Goal: Task Accomplishment & Management: Understand process/instructions

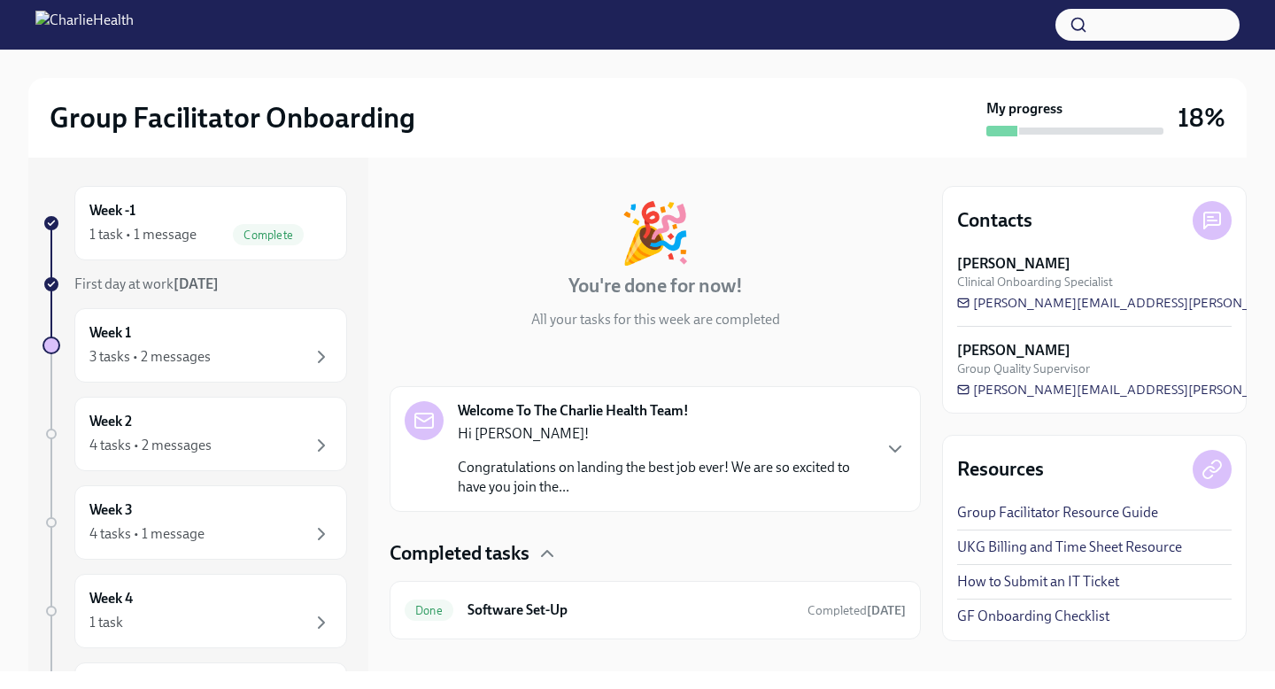
scroll to position [89, 0]
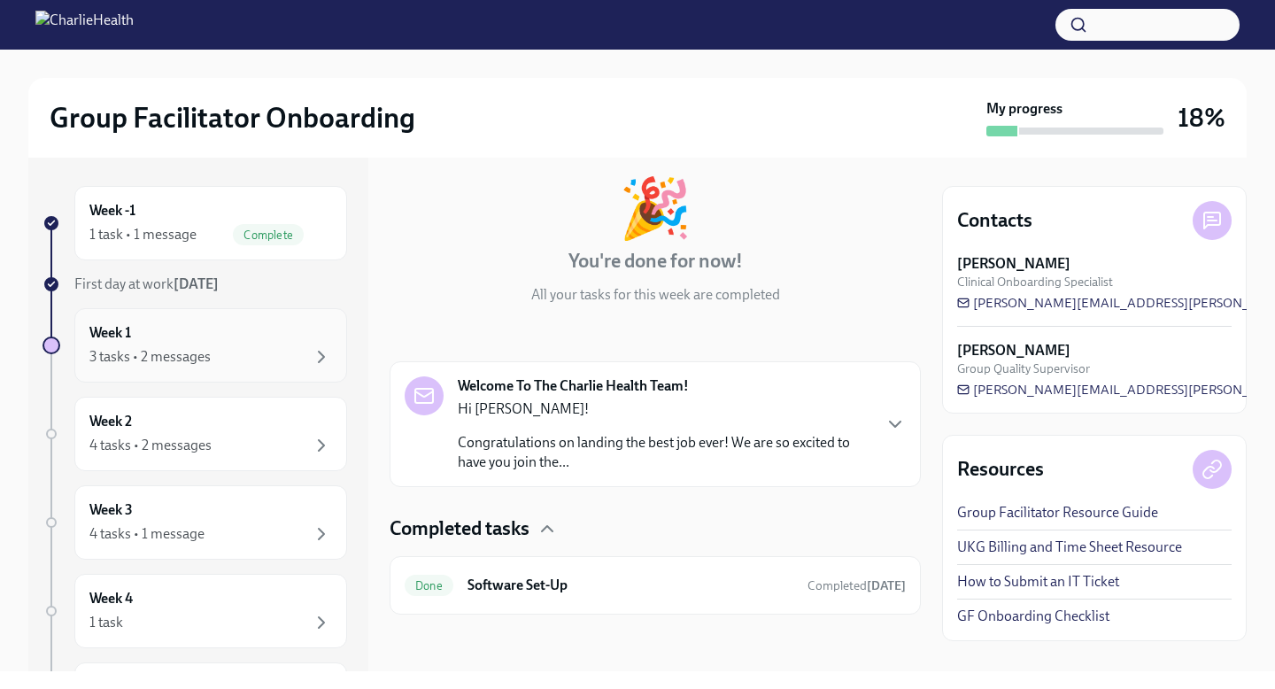
click at [177, 347] on div "3 tasks • 2 messages" at bounding box center [149, 356] width 121 height 19
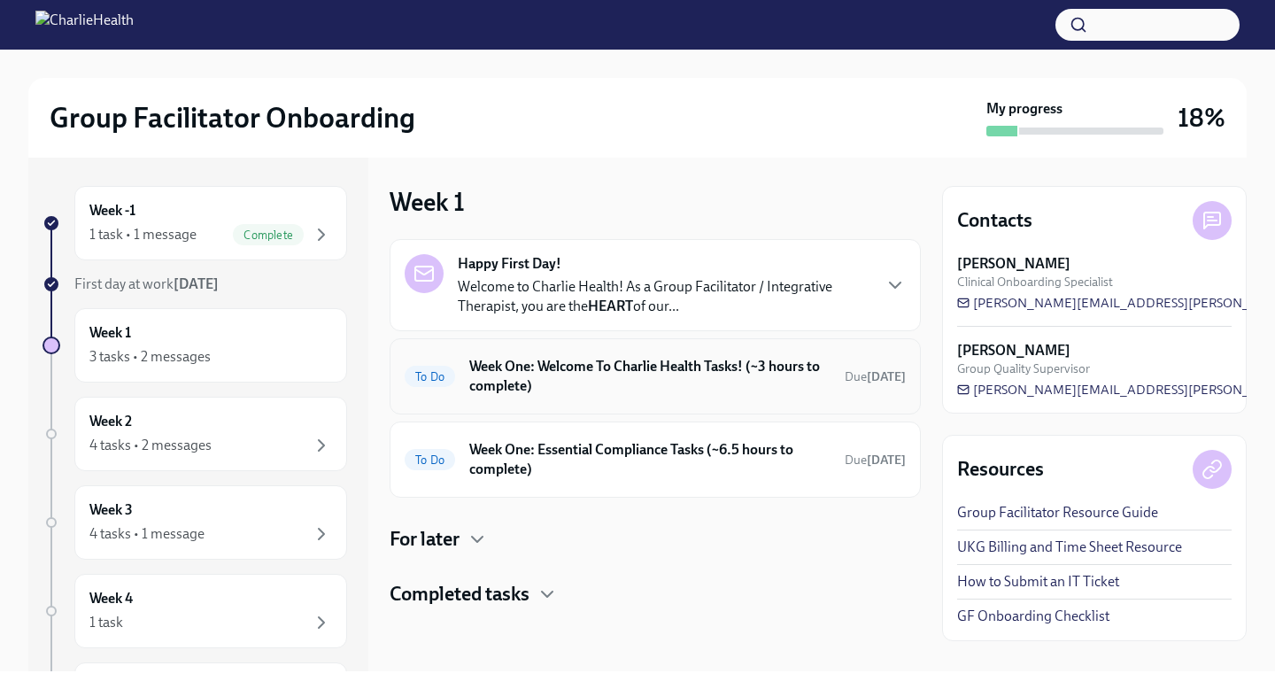
click at [628, 365] on h6 "Week One: Welcome To Charlie Health Tasks! (~3 hours to complete)" at bounding box center [649, 376] width 361 height 39
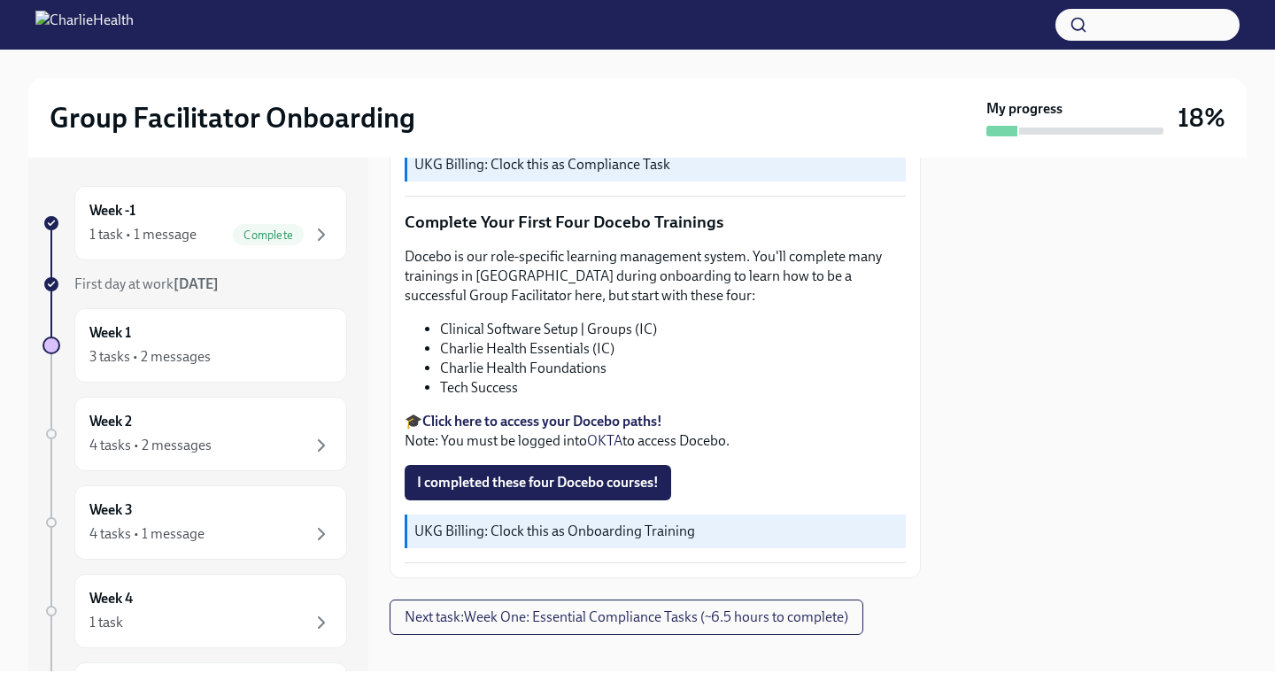
scroll to position [2282, 0]
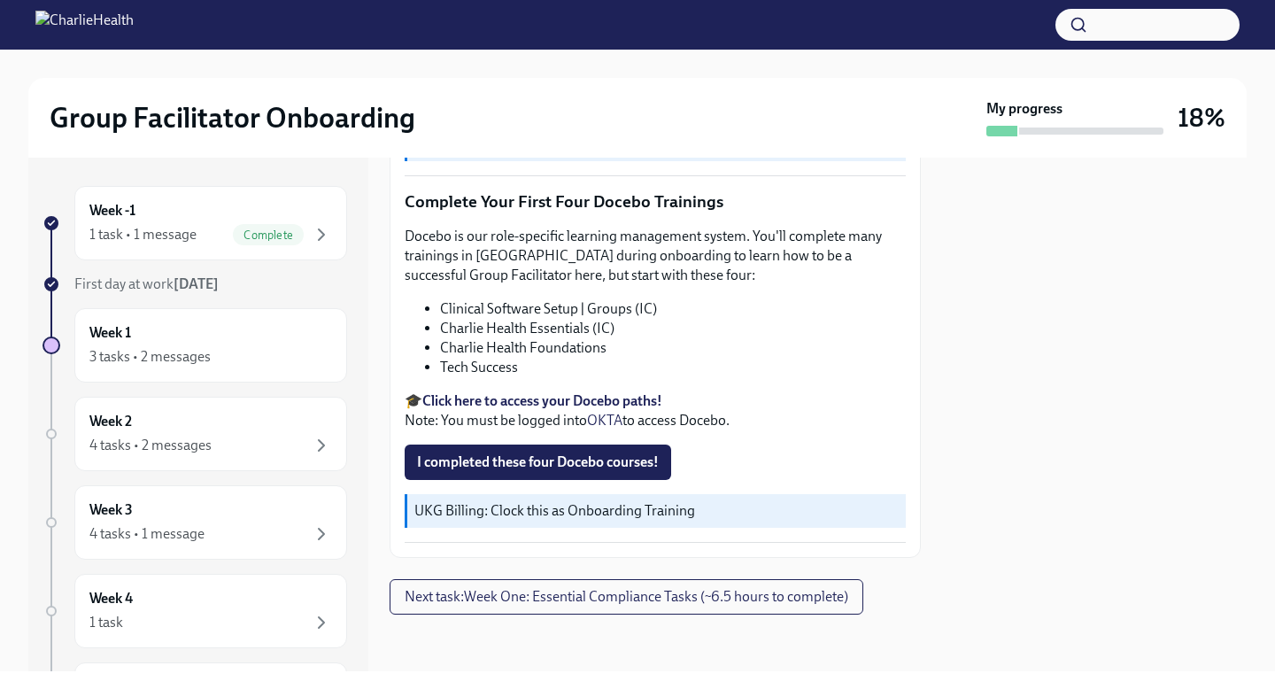
click at [598, 311] on li "Clinical Software Setup | Groups (IC)" at bounding box center [673, 308] width 466 height 19
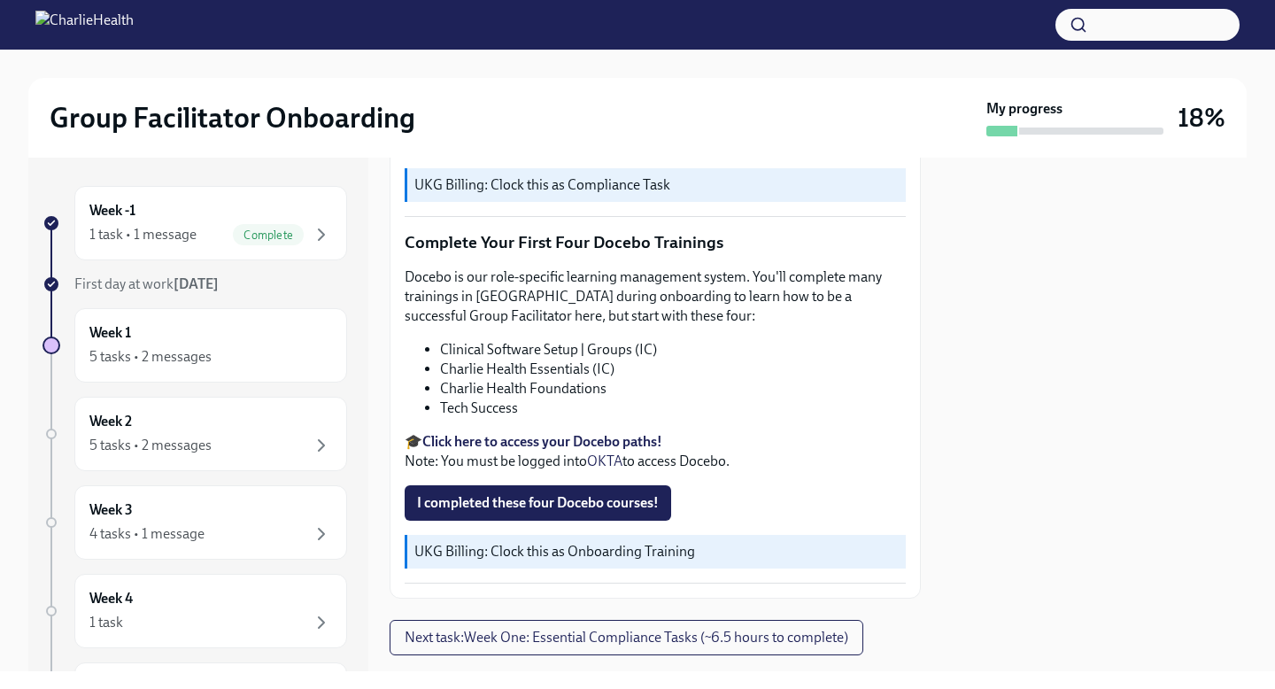
scroll to position [2257, 0]
